Goal: Task Accomplishment & Management: Manage account settings

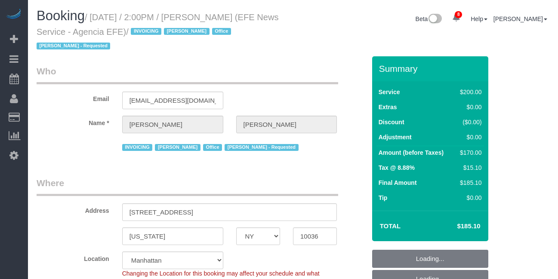
select select "NY"
select select "150"
select select "string:paypal"
select select "spot1"
select select "number:89"
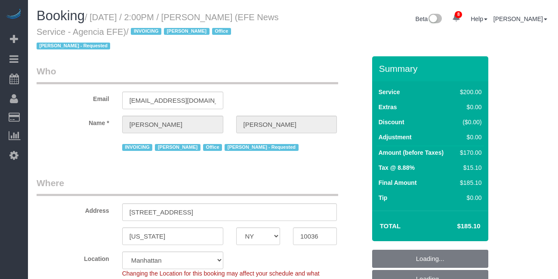
select select "number:90"
select select "number:15"
select select "number:7"
select select "34507"
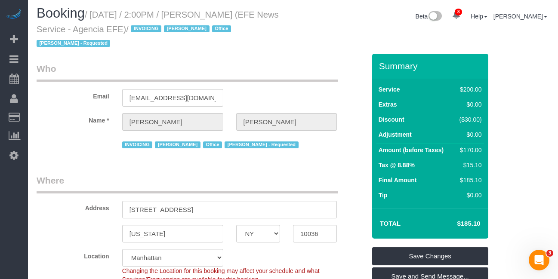
scroll to position [1, 0]
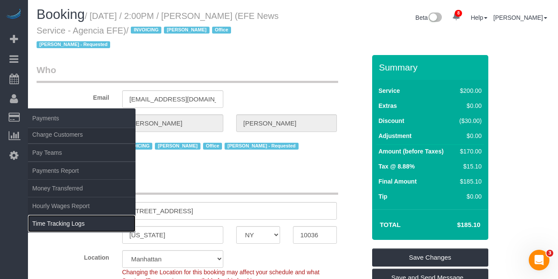
click at [56, 218] on link "Time Tracking Logs" at bounding box center [82, 223] width 108 height 17
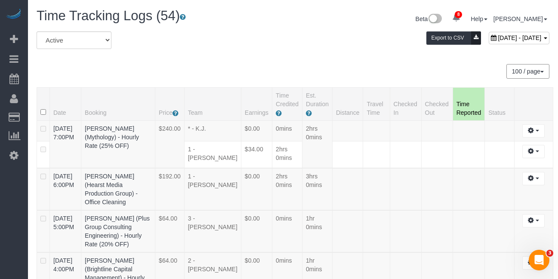
click at [498, 40] on span "August 14, 2025 - August 14, 2025" at bounding box center [519, 37] width 43 height 7
type input "**********"
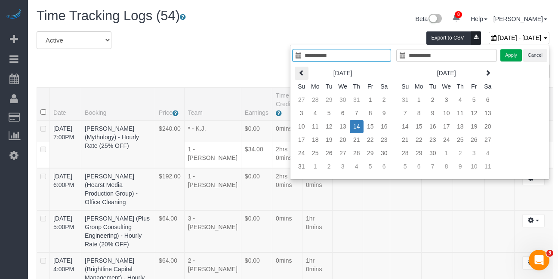
click at [301, 74] on icon at bounding box center [302, 73] width 6 height 6
type input "**********"
click at [302, 127] on td "13" at bounding box center [302, 126] width 14 height 13
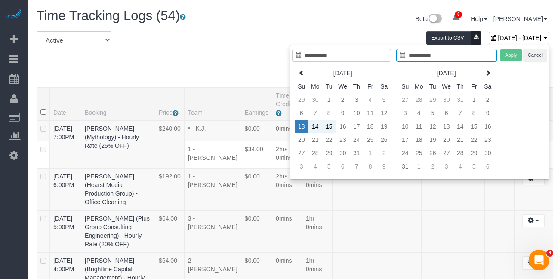
type input "**********"
click at [389, 127] on td "19" at bounding box center [384, 126] width 14 height 13
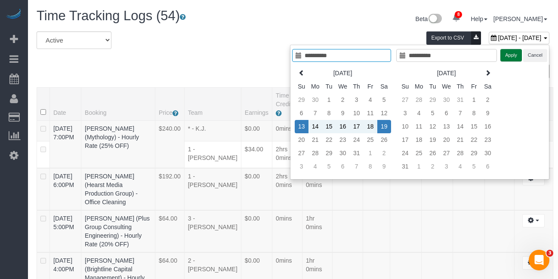
click at [510, 55] on button "Apply" at bounding box center [511, 55] width 22 height 12
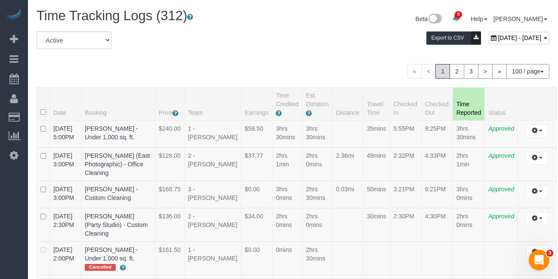
click at [498, 37] on span "July 13, 2025 - July 19, 2025" at bounding box center [519, 37] width 43 height 7
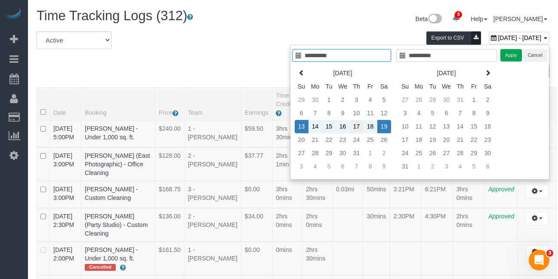
type input "**********"
click at [357, 130] on td "17" at bounding box center [357, 126] width 14 height 13
type input "**********"
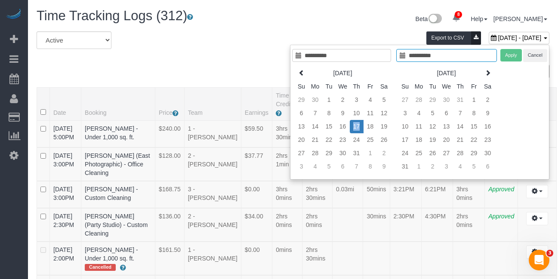
click at [357, 130] on td "17" at bounding box center [357, 126] width 14 height 13
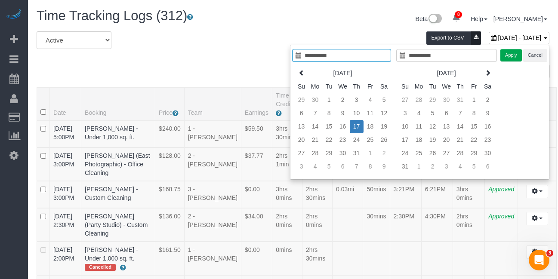
type input "**********"
click at [511, 60] on button "Apply" at bounding box center [511, 55] width 22 height 12
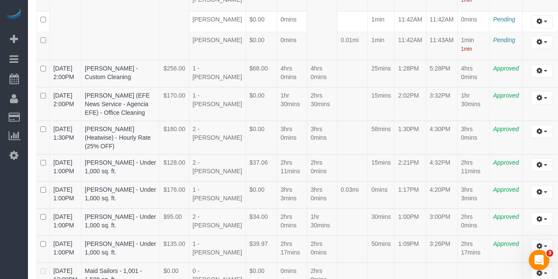
scroll to position [689, 0]
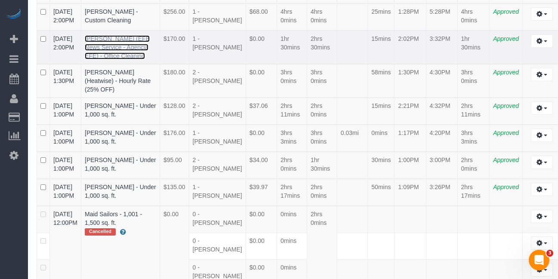
click at [126, 59] on link "Aurora Torres Barbosa (EFE News Service - Agencia EFE) - Office Cleaning" at bounding box center [117, 47] width 65 height 24
drag, startPoint x: 132, startPoint y: 191, endPoint x: 100, endPoint y: 151, distance: 51.8
click at [100, 64] on td "Aurora Torres Barbosa (EFE News Service - Agencia EFE) - Office Cleaning" at bounding box center [120, 48] width 79 height 34
copy link "Aurora Torres Barbosa (EFE News Service - Agencia EFE) - Office Cleaning"
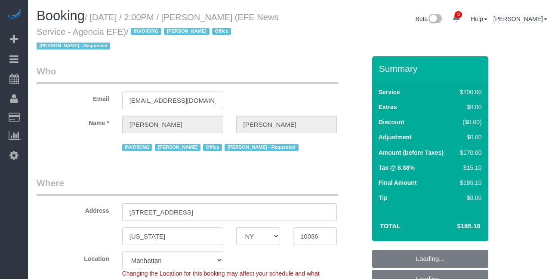
select select "NY"
select select "150"
select select "string:paypal"
select select "spot1"
select select "number:89"
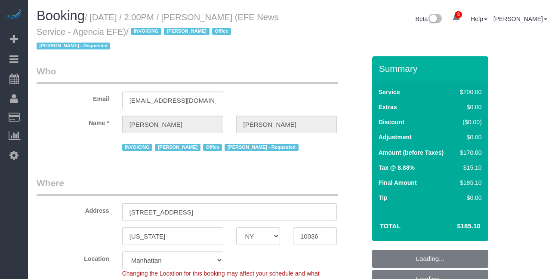
select select "number:90"
select select "number:15"
select select "number:7"
select select "34507"
